Goal: Answer question/provide support

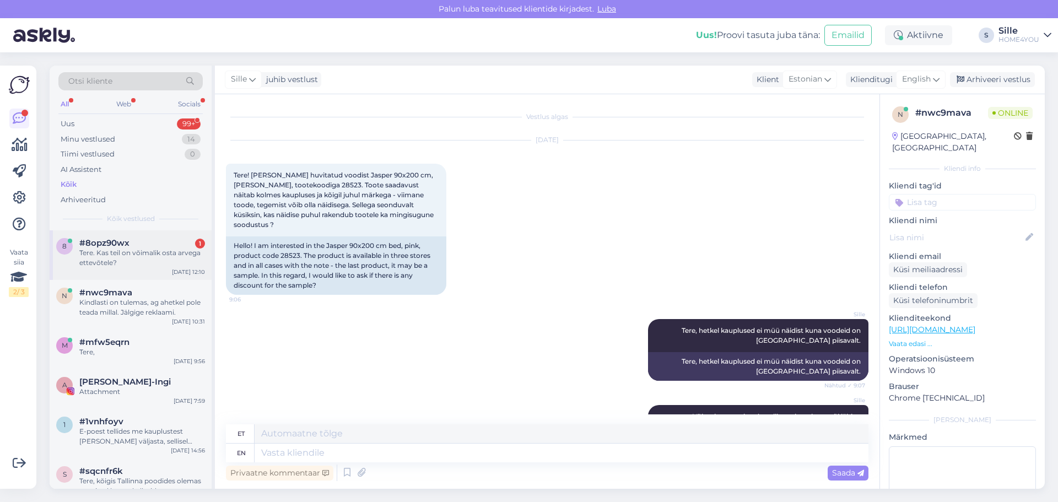
scroll to position [236, 0]
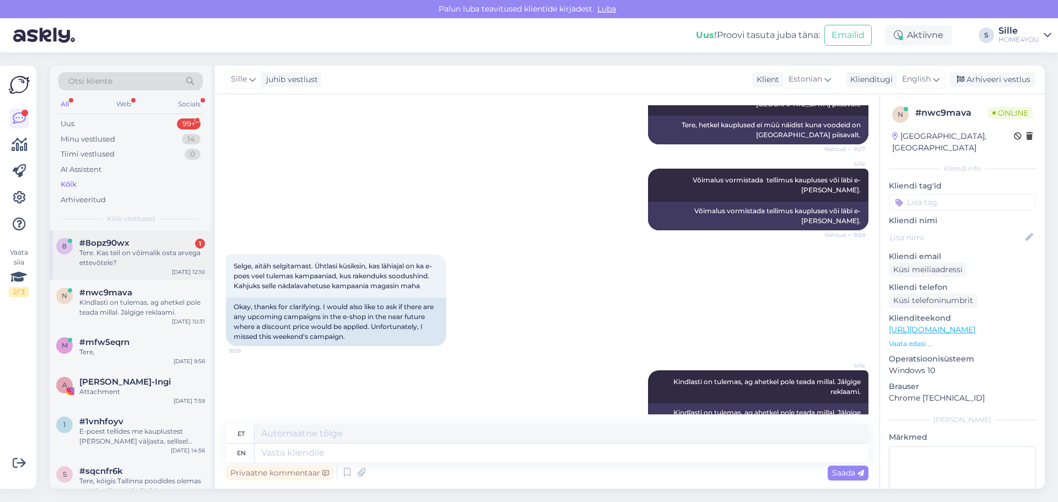
click at [135, 257] on div "Tere. Kas teil on võimalik osta arvega ettevõtele?" at bounding box center [142, 258] width 126 height 20
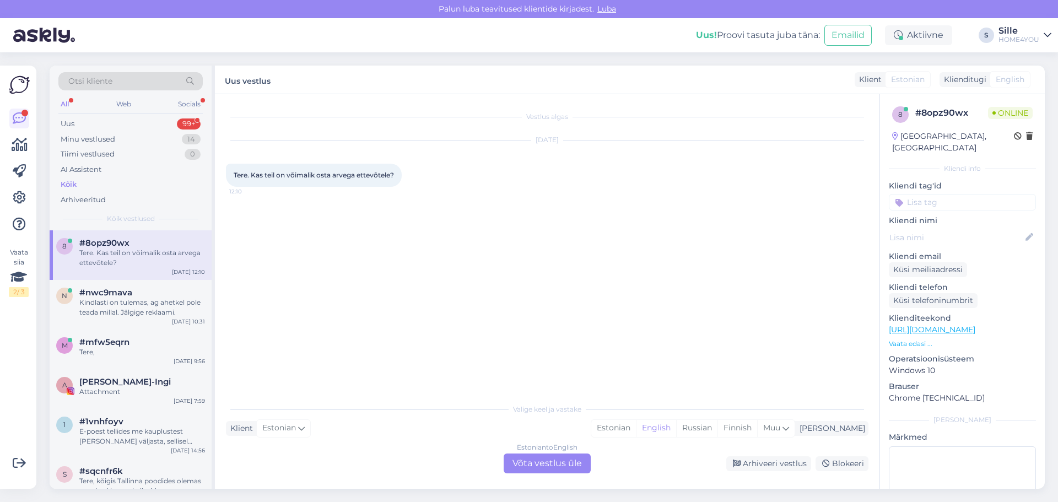
scroll to position [0, 0]
click at [538, 461] on div "Estonian to English Võta vestlus üle" at bounding box center [547, 464] width 87 height 20
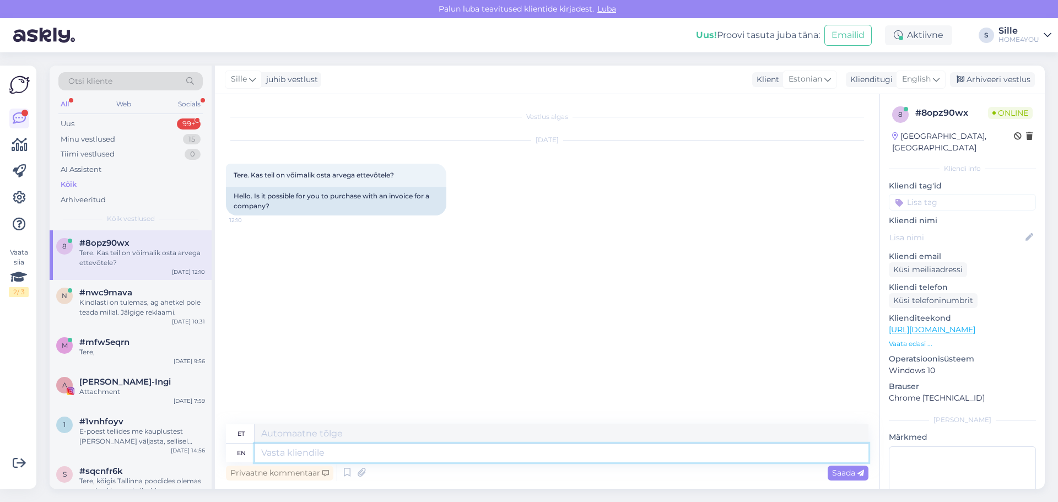
click at [334, 458] on textarea at bounding box center [562, 453] width 614 height 19
type textarea "Tere,"
type textarea "Tere, jah"
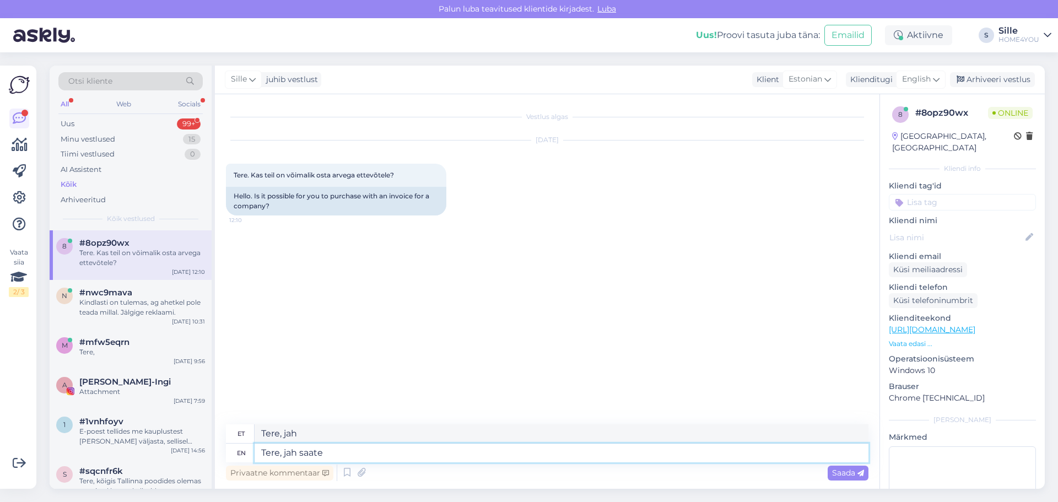
type textarea "Tere, jah saate"
type textarea "Tere, jah saate valida e"
type textarea "Tere, jah, saate valideerida"
type textarea "Tere, jah saate valida e-poes a"
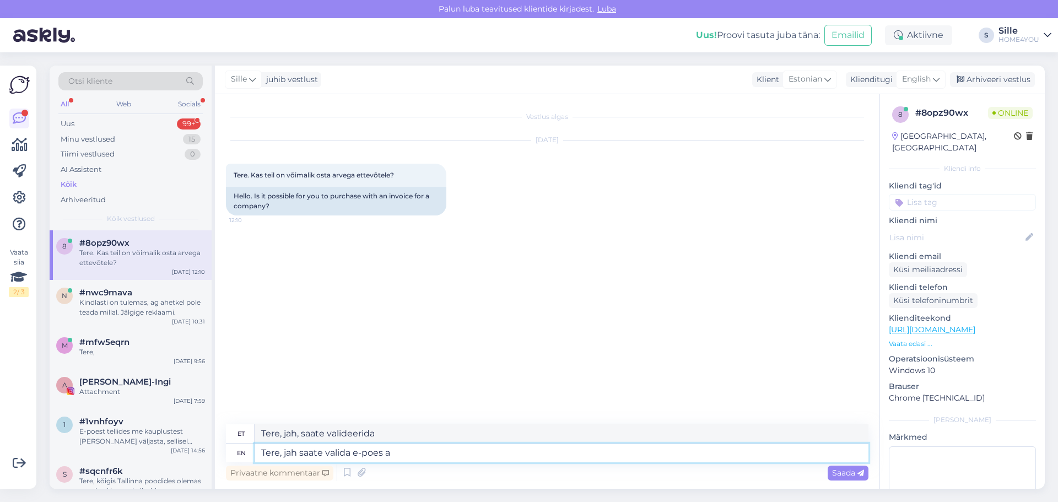
type textarea "Tere, jah, saate valideerida e-posti"
type textarea "Tere, jah saate valida e-poes ar"
type textarea "Tere, jah saate valida e-poes arve a"
type textarea "Tere, jah saate valida e-poes arve"
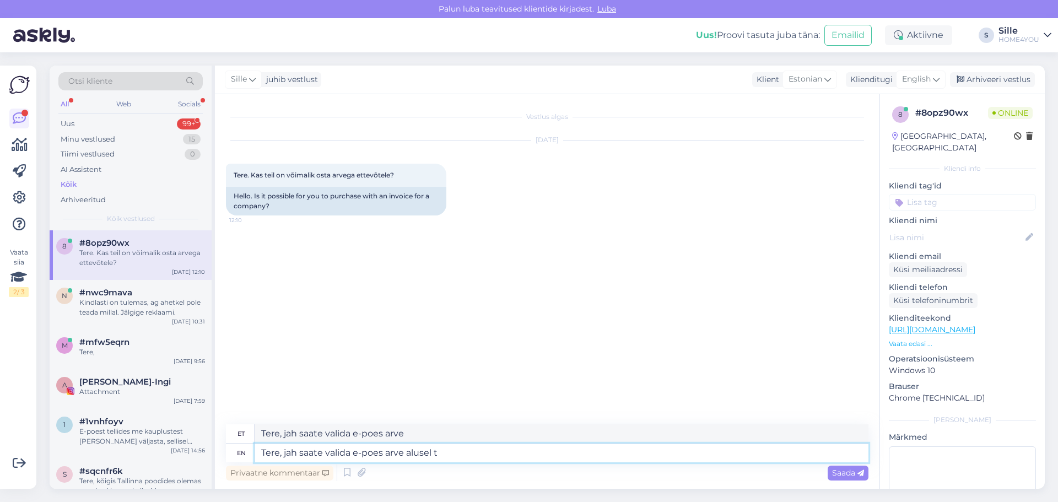
type textarea "Tere, jah saate valida e-poes arve alusel ta"
type textarea "Tere, jah saate valida e-poes arve alusel"
type textarea "Tere, jah saate valida e-poes arve alusel tasumise."
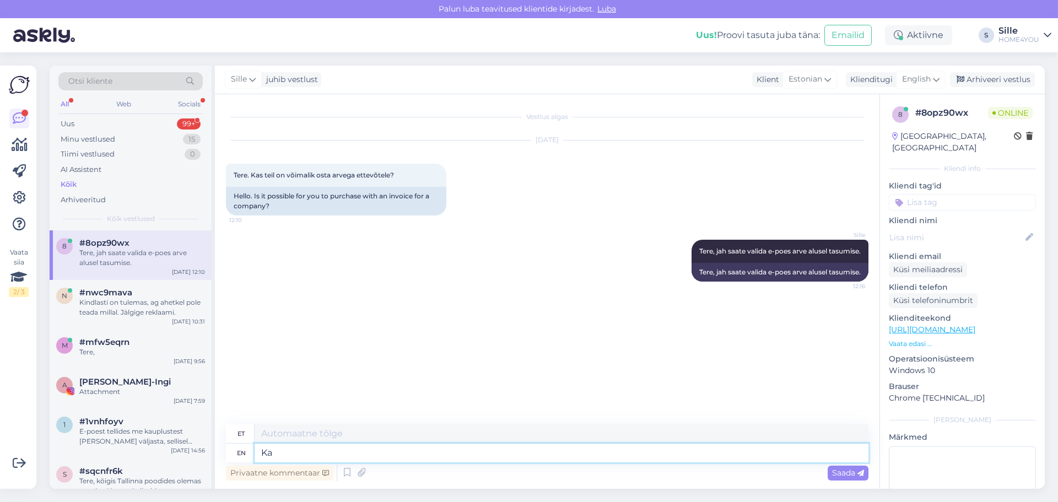
type textarea "Ka"
type textarea "Ka kauplused"
type textarea "Ka kauplused saavad v"
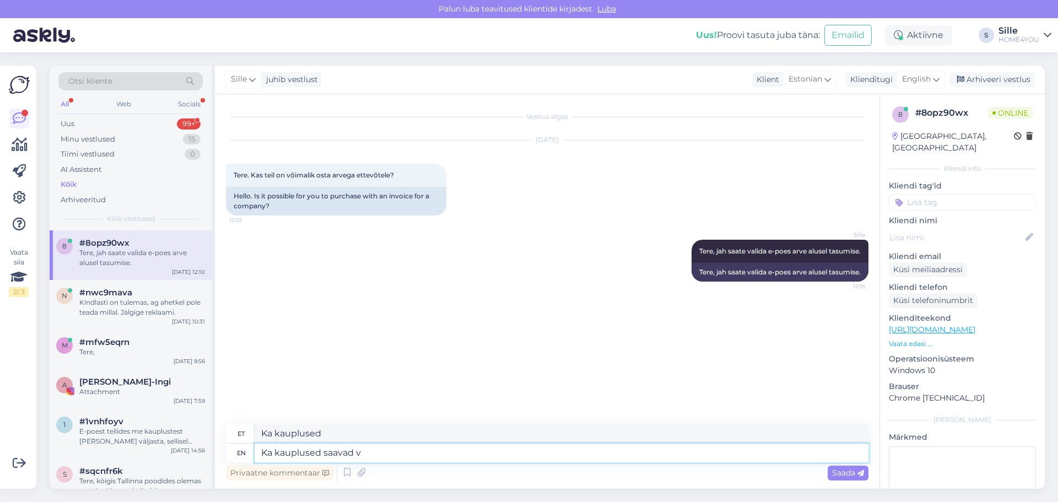
type textarea "Ka kauplused saavad"
type textarea "Ka kauplused saavad vormistada"
type textarea "Ka kauplused saavad vormistada arve"
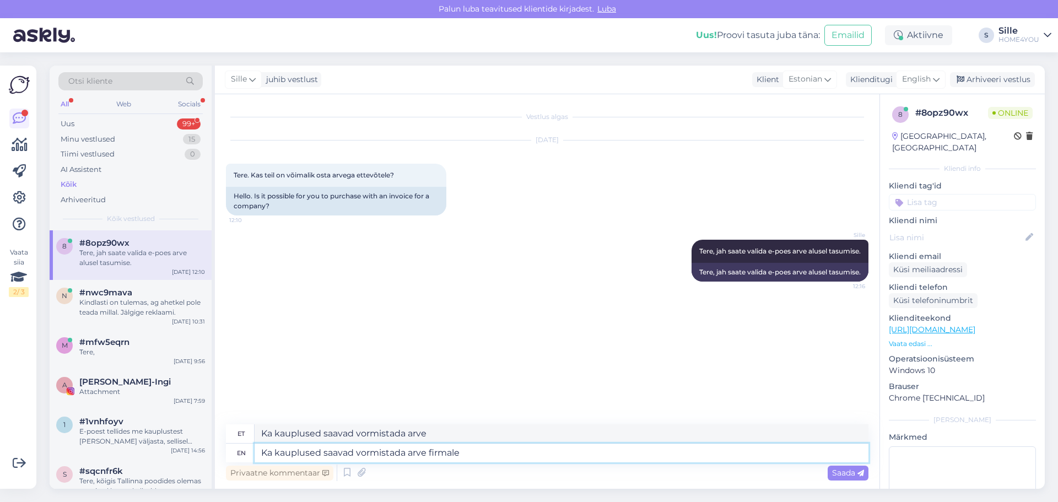
type textarea "Ka kauplused saavad vormistada arve firmale."
